Goal: Information Seeking & Learning: Understand process/instructions

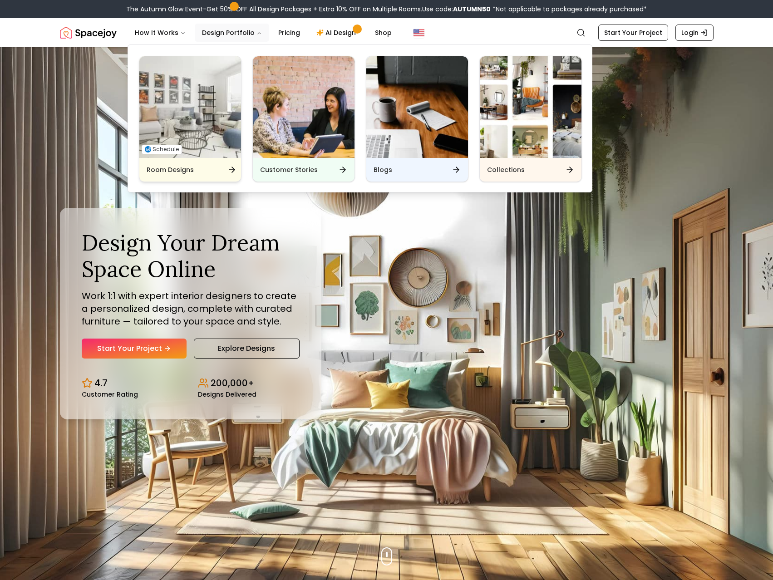
click at [219, 153] on img "Main" at bounding box center [190, 107] width 102 height 102
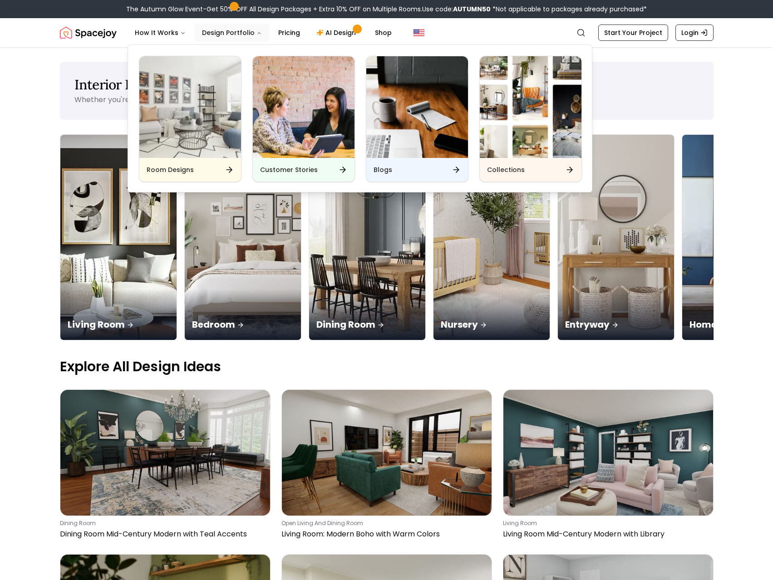
click at [250, 31] on button "Design Portfolio" at bounding box center [232, 33] width 74 height 18
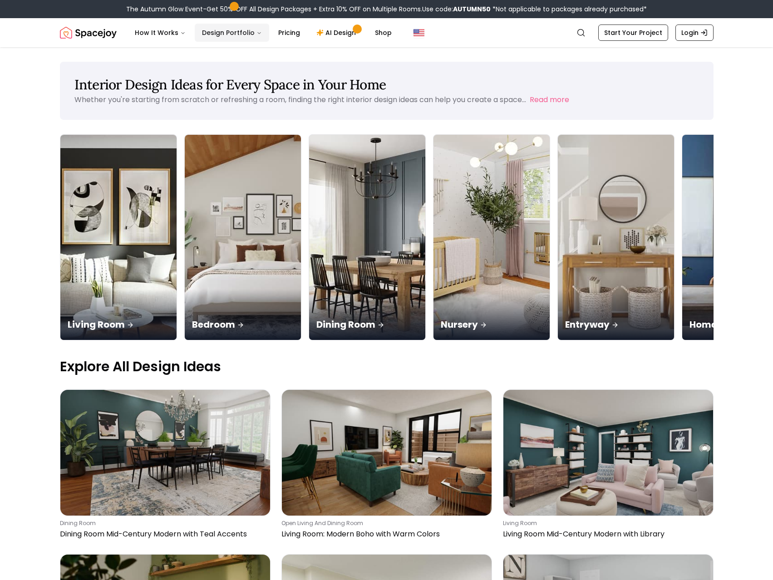
click at [256, 32] on icon "Main" at bounding box center [258, 32] width 5 height 5
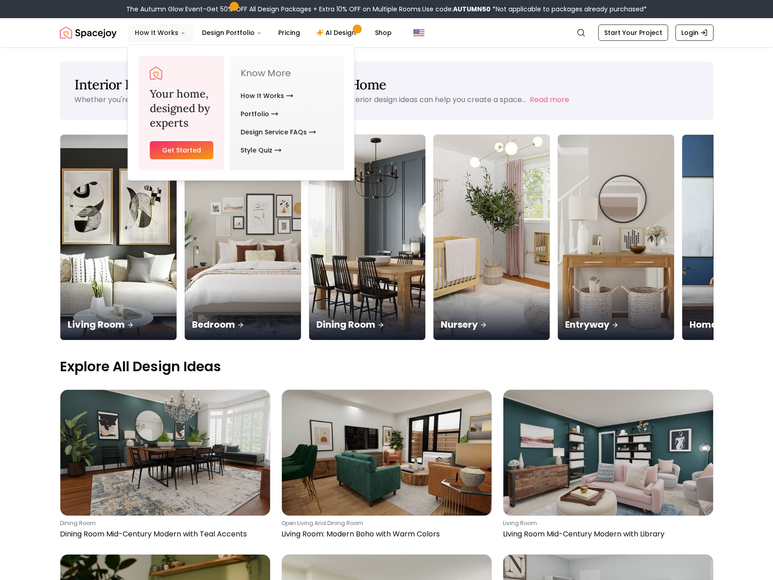
click at [155, 32] on button "How It Works" at bounding box center [160, 33] width 65 height 18
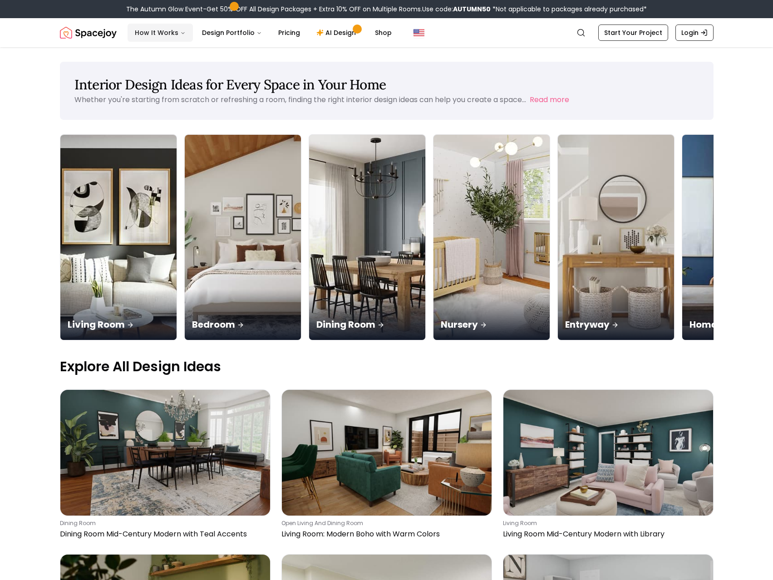
click at [180, 31] on icon "Main" at bounding box center [182, 32] width 5 height 5
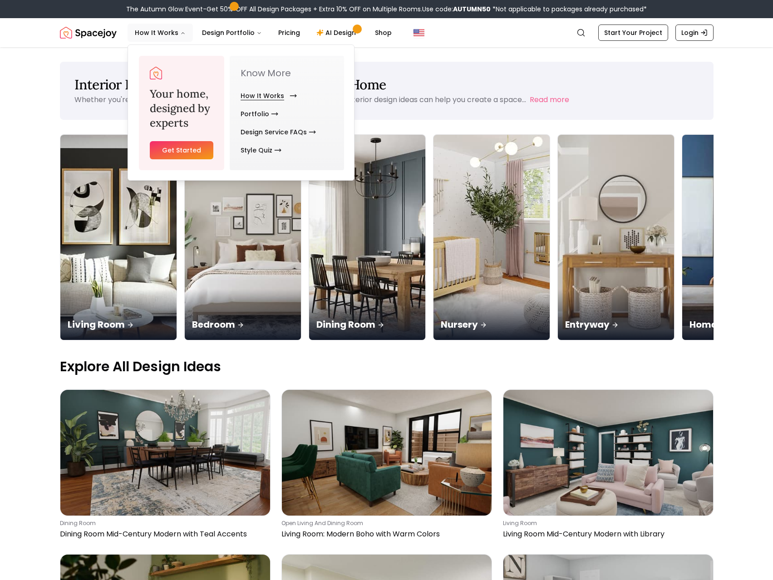
click at [258, 94] on link "How It Works" at bounding box center [267, 96] width 53 height 18
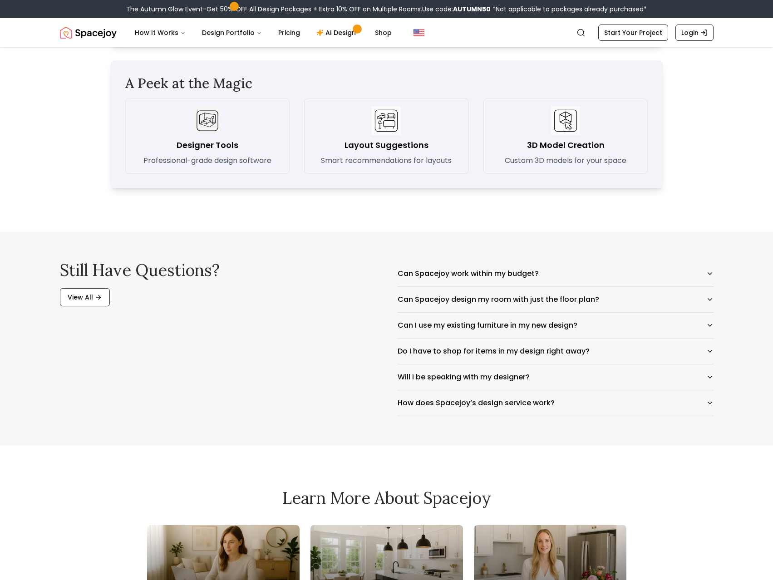
scroll to position [1316, 0]
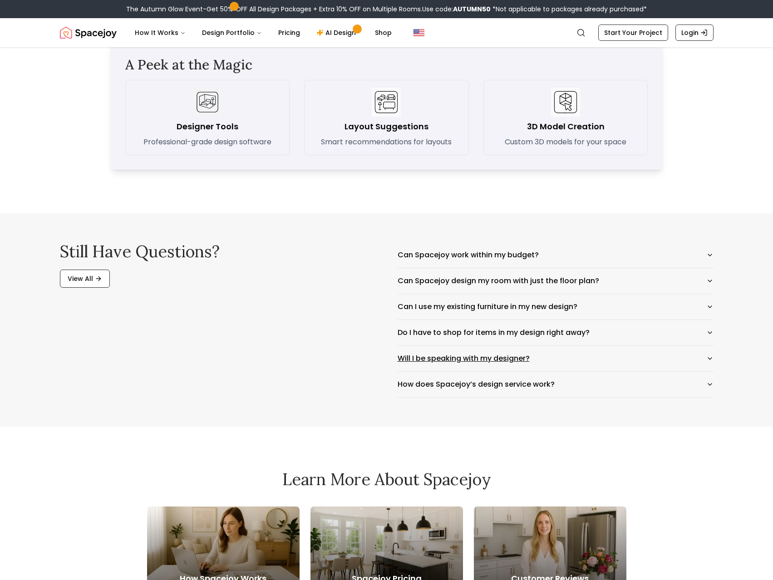
click at [706, 358] on icon "button" at bounding box center [709, 358] width 7 height 7
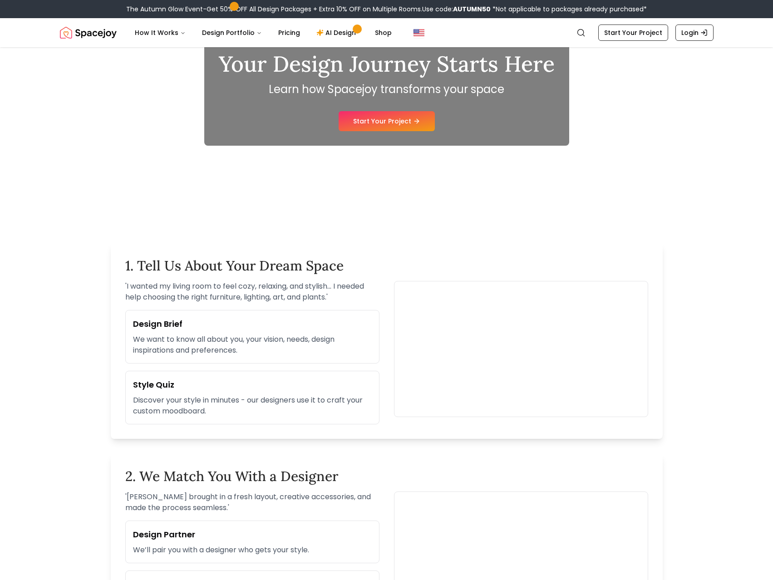
scroll to position [0, 0]
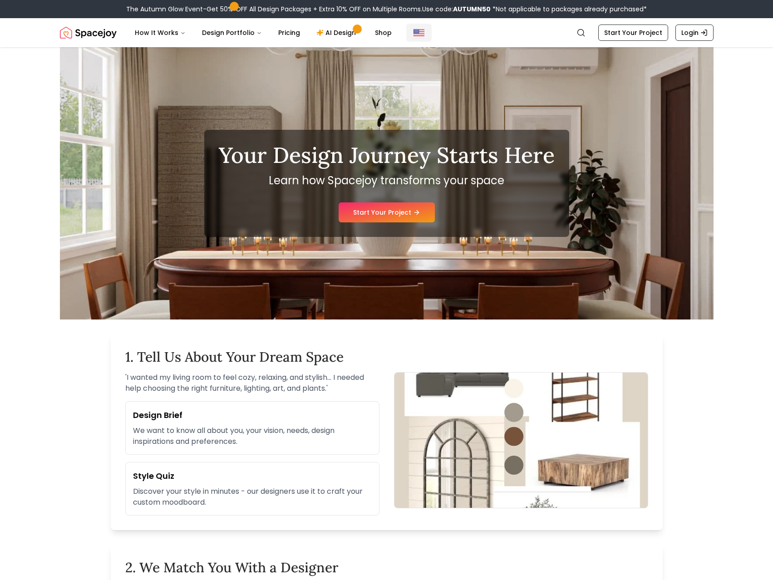
click at [416, 32] on img "Global" at bounding box center [419, 32] width 11 height 11
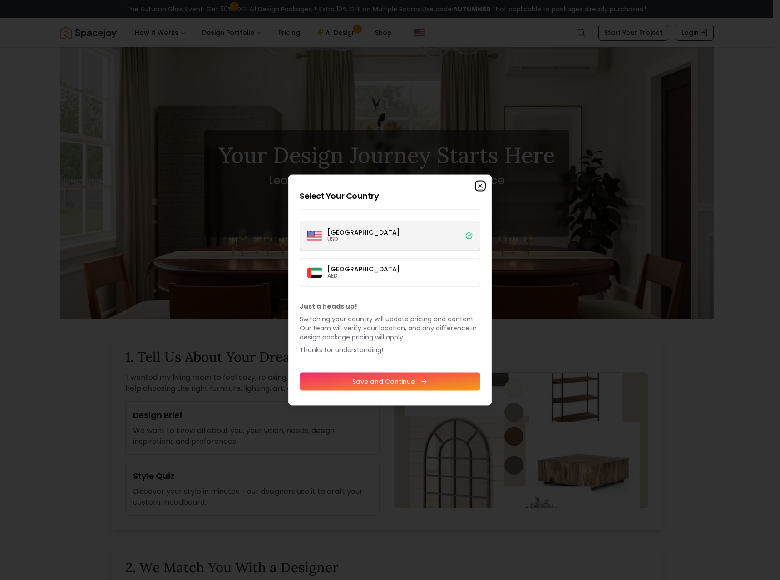
click at [479, 186] on icon "button" at bounding box center [480, 185] width 7 height 7
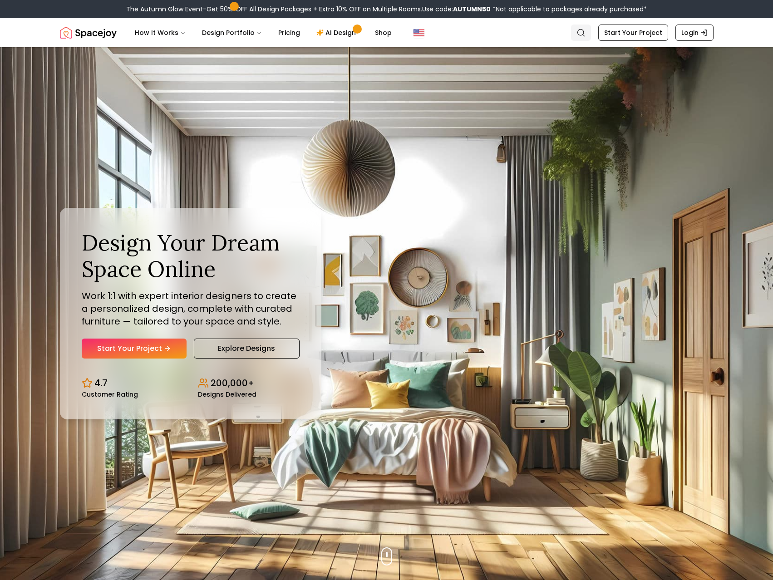
click at [583, 32] on icon "Global" at bounding box center [581, 32] width 9 height 9
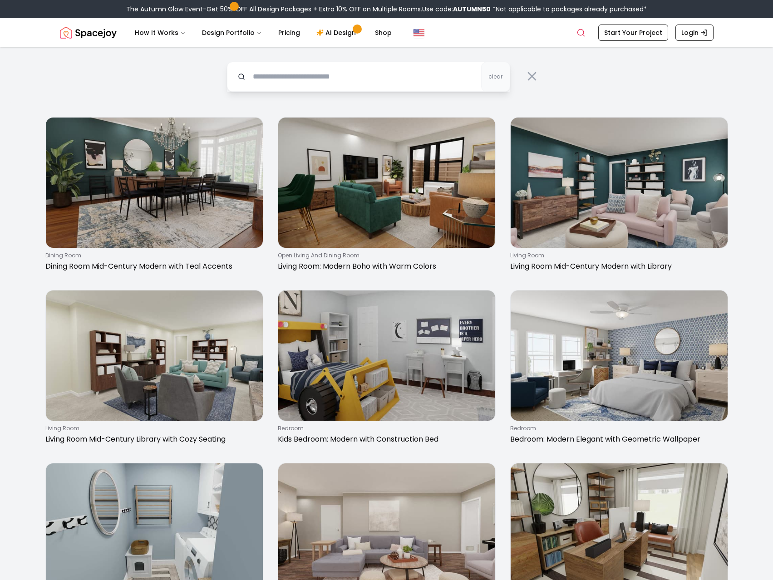
click at [345, 68] on input "text" at bounding box center [368, 77] width 283 height 30
type input "**********"
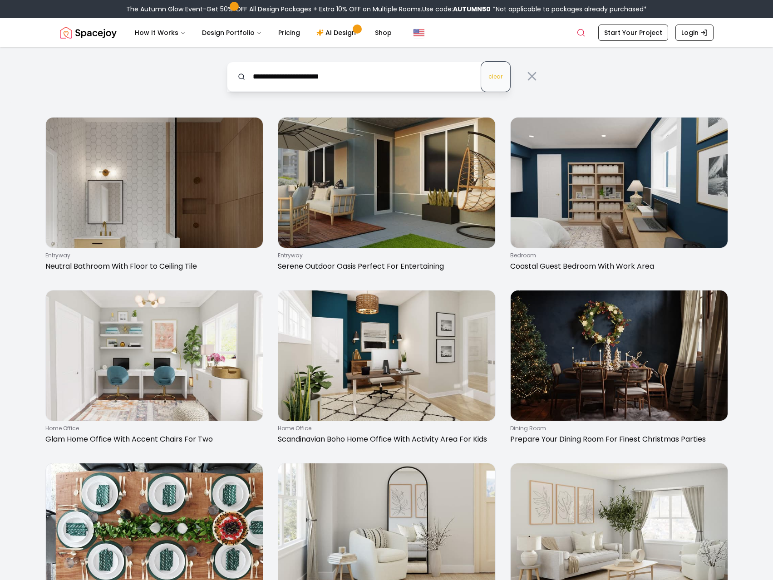
click at [494, 77] on span "clear" at bounding box center [495, 76] width 14 height 7
click at [582, 34] on icon "Global" at bounding box center [581, 32] width 9 height 9
click at [534, 77] on icon at bounding box center [532, 76] width 15 height 15
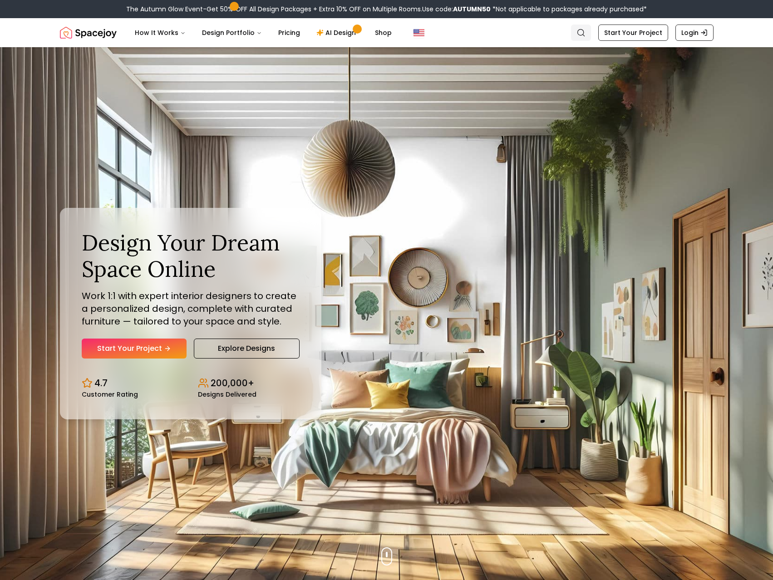
click at [585, 33] on icon "Global" at bounding box center [581, 32] width 9 height 9
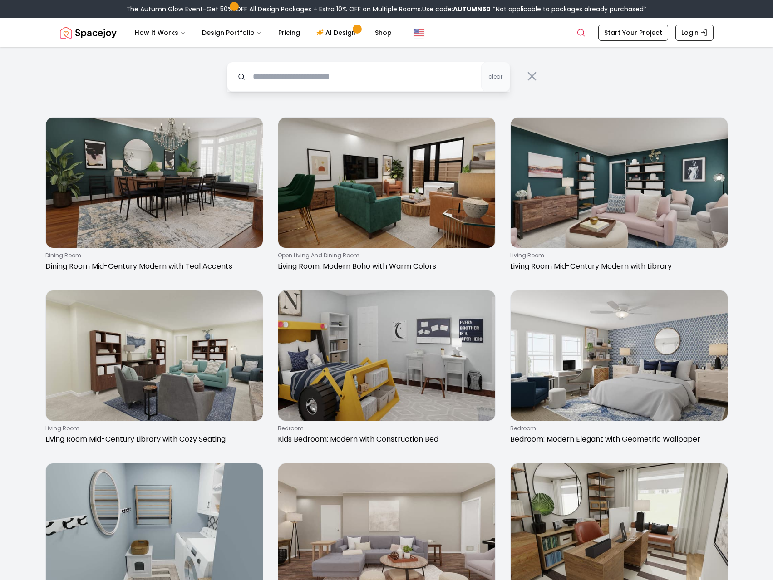
click at [453, 78] on input "text" at bounding box center [368, 77] width 283 height 30
type input "**********"
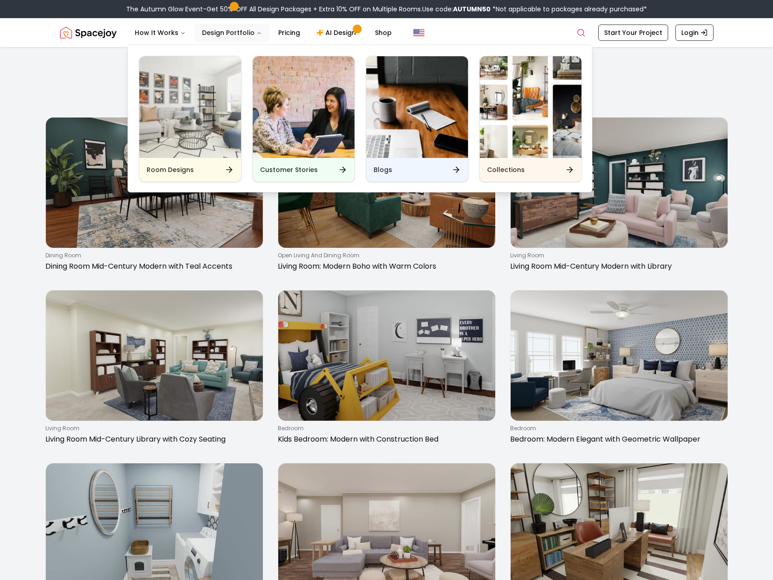
click at [237, 36] on button "Design Portfolio" at bounding box center [232, 33] width 74 height 18
click at [256, 31] on icon "Main" at bounding box center [258, 32] width 5 height 5
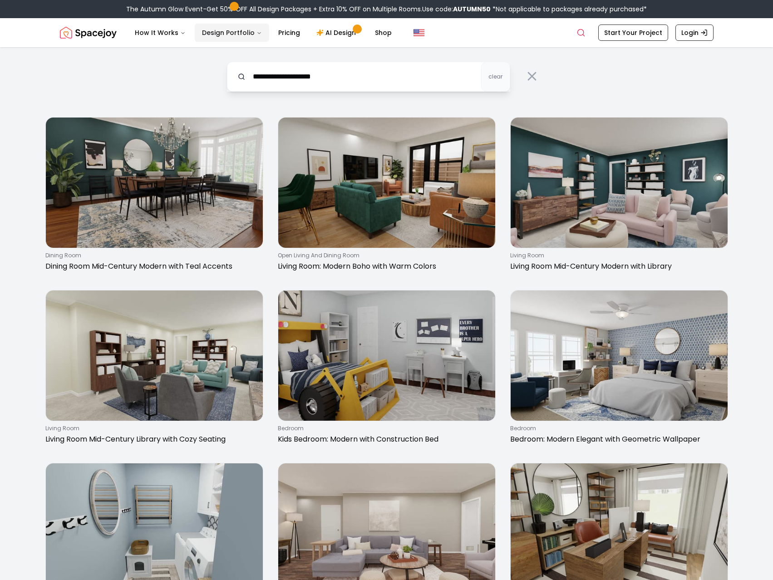
click at [256, 31] on icon "Main" at bounding box center [258, 32] width 5 height 5
click at [242, 39] on button "Design Portfolio" at bounding box center [232, 33] width 74 height 18
click at [256, 32] on icon "Main" at bounding box center [258, 32] width 5 height 5
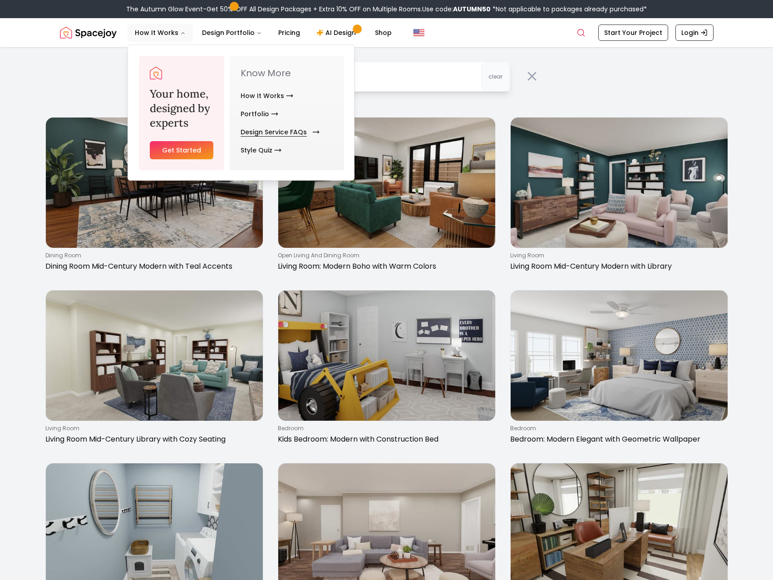
click at [285, 133] on link "Design Service FAQs" at bounding box center [278, 132] width 75 height 18
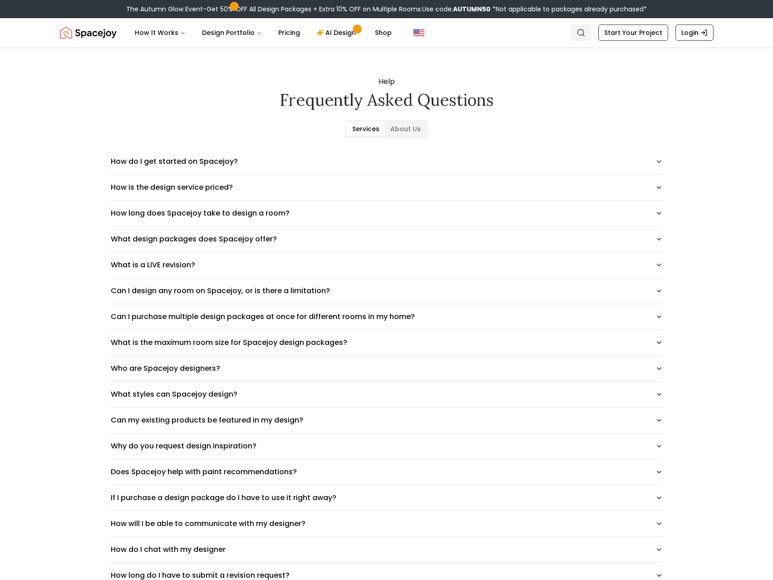
click at [586, 32] on icon "Global" at bounding box center [581, 32] width 9 height 9
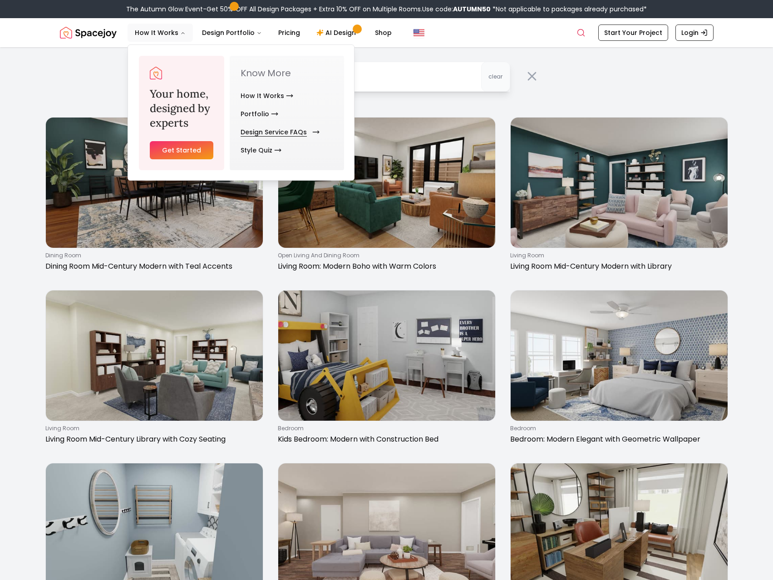
click at [281, 131] on link "Design Service FAQs" at bounding box center [278, 132] width 75 height 18
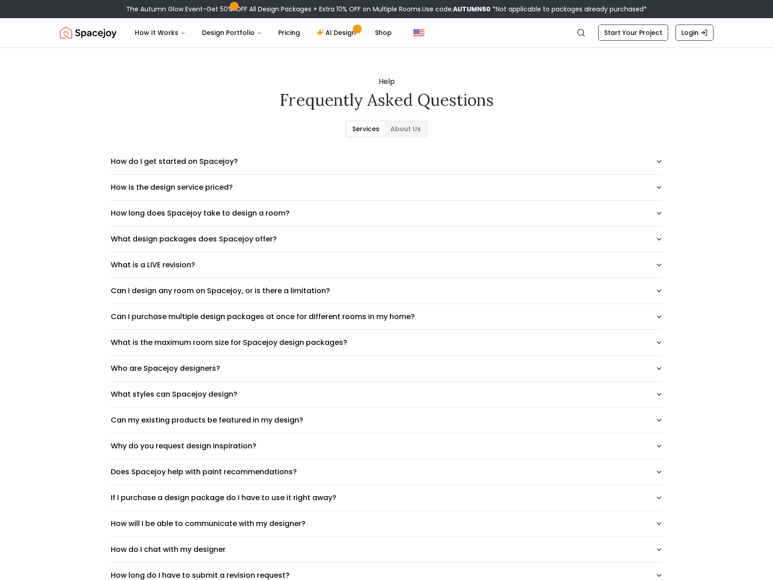
click at [404, 127] on Us "About Us" at bounding box center [405, 129] width 41 height 15
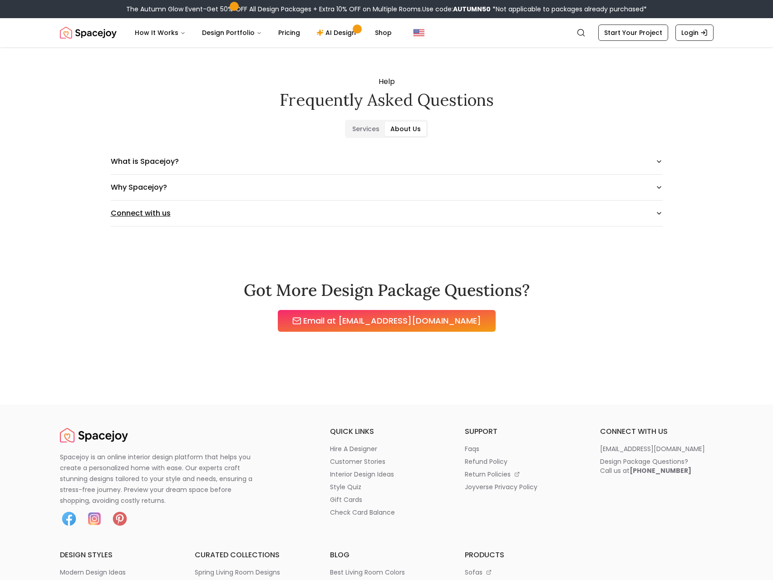
click at [370, 217] on button "Connect with us" at bounding box center [387, 213] width 552 height 25
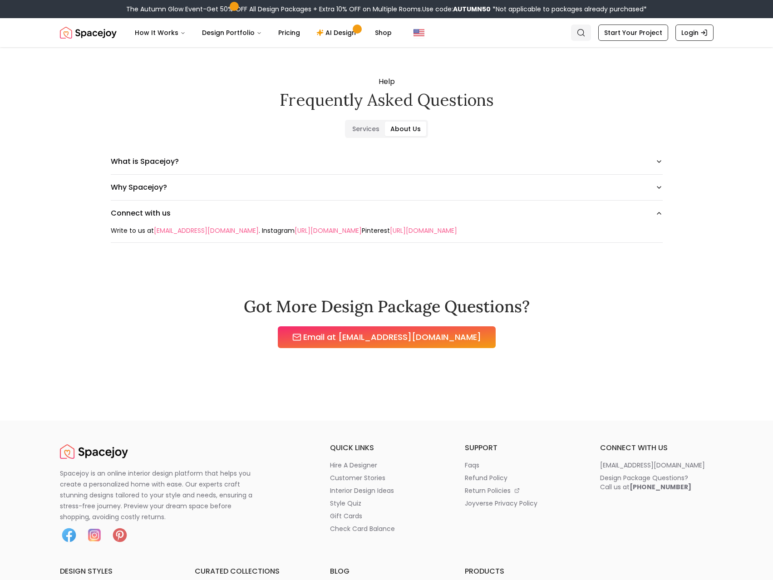
click at [582, 34] on icon "Global" at bounding box center [581, 32] width 9 height 9
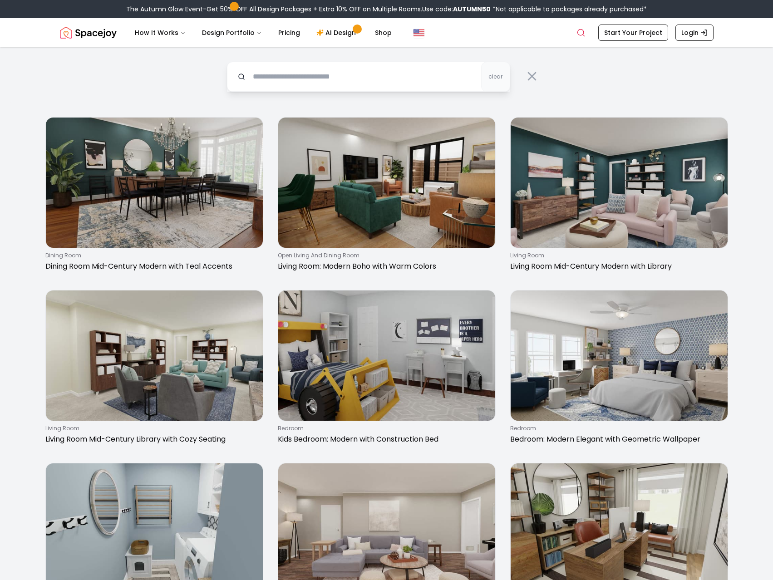
click at [410, 80] on input "text" at bounding box center [368, 77] width 283 height 30
type input "**********"
